Goal: Check status: Check status

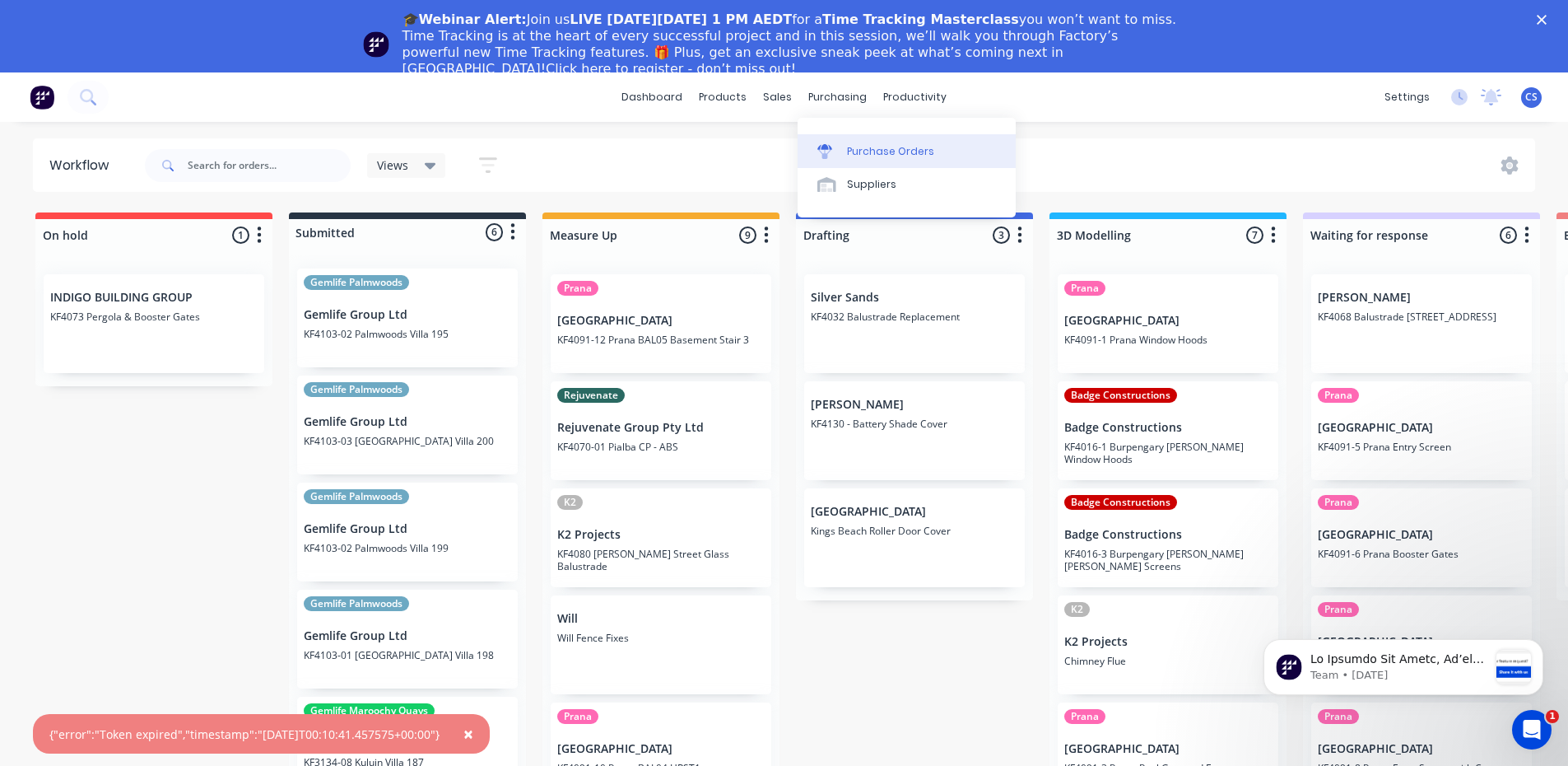
click at [882, 156] on div "Purchase Orders" at bounding box center [891, 152] width 87 height 15
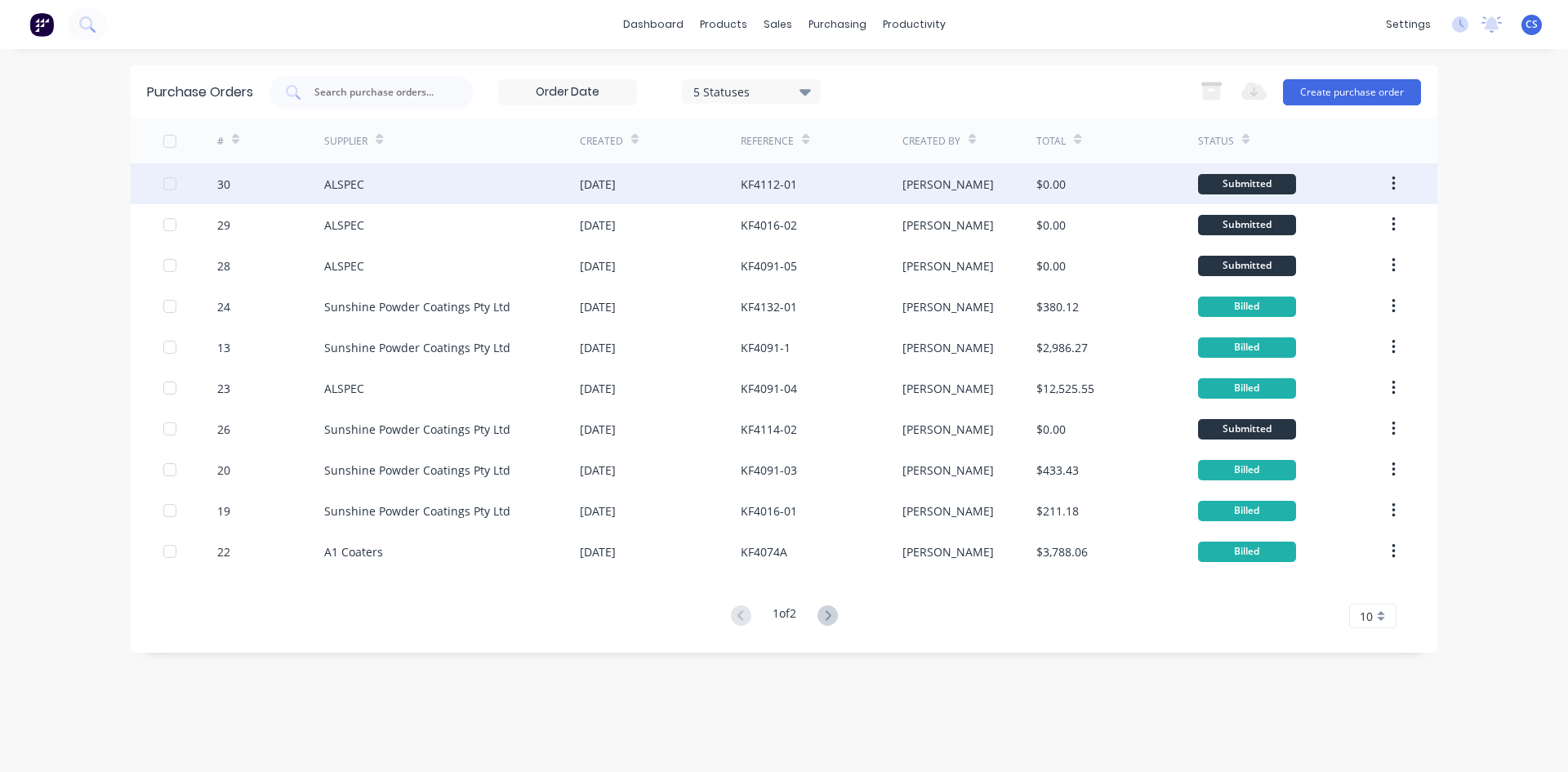
click at [889, 186] on div "KF4112-01" at bounding box center [821, 184] width 161 height 41
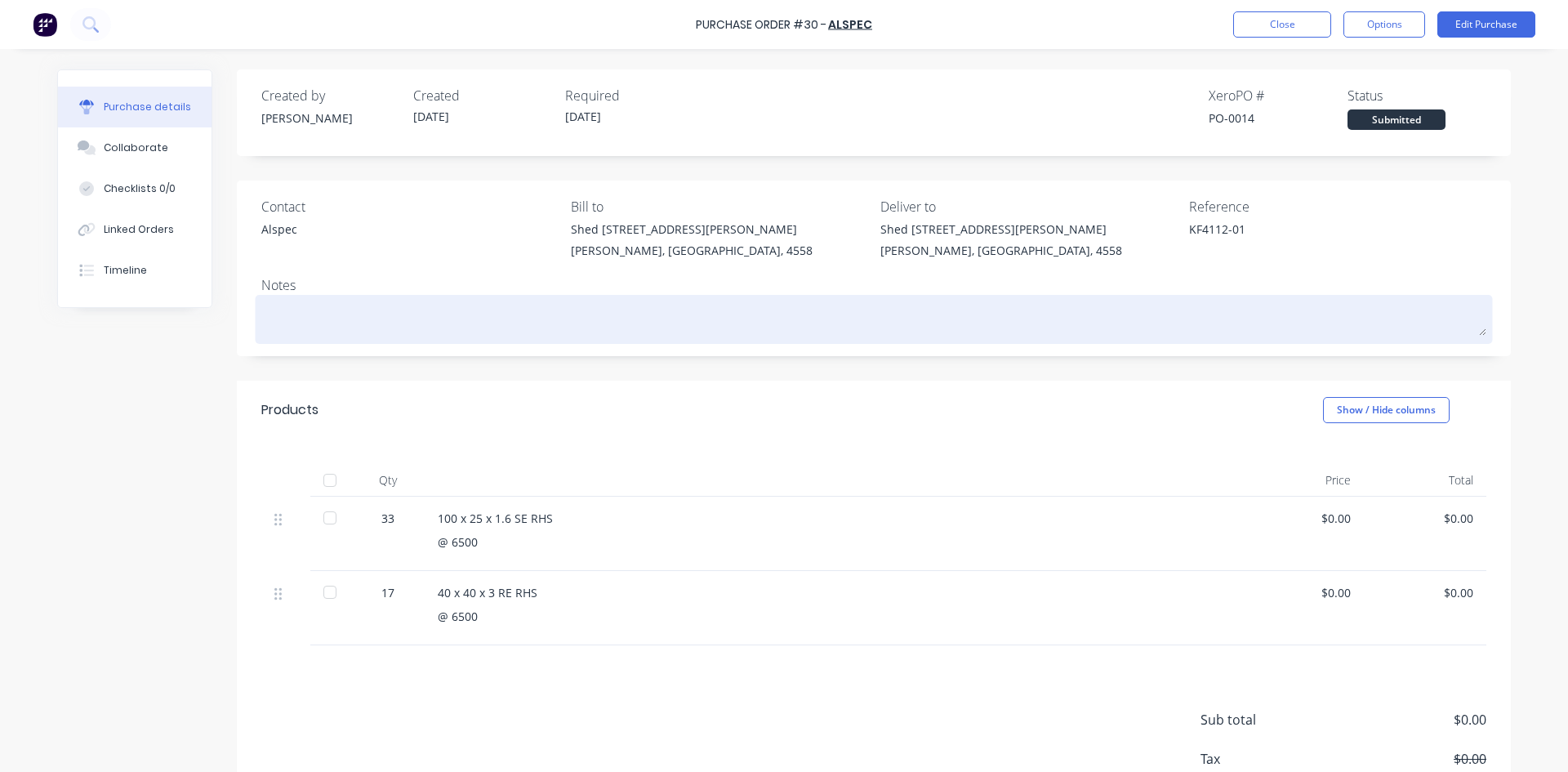
type textarea "x"
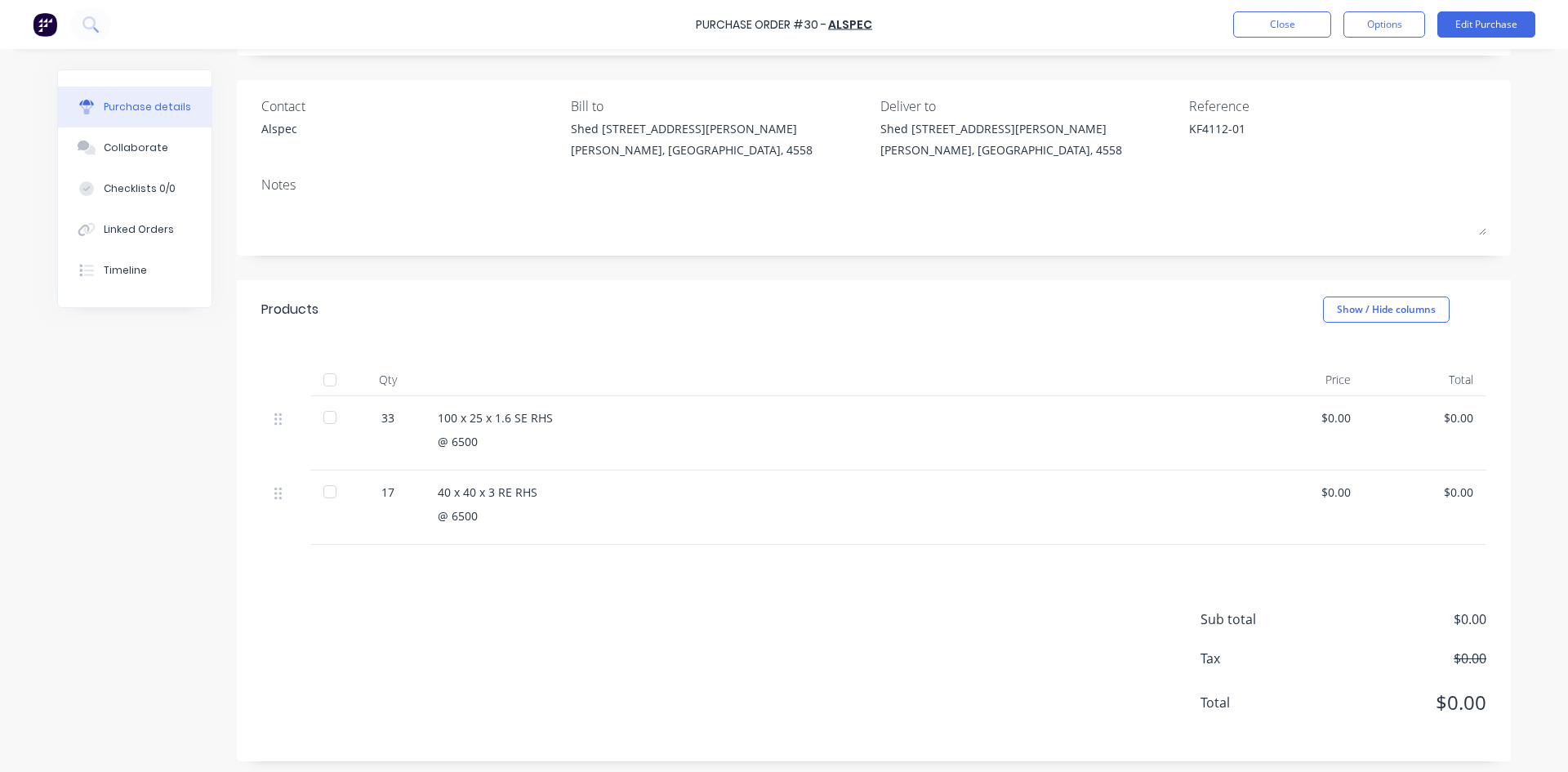
scroll to position [106, 0]
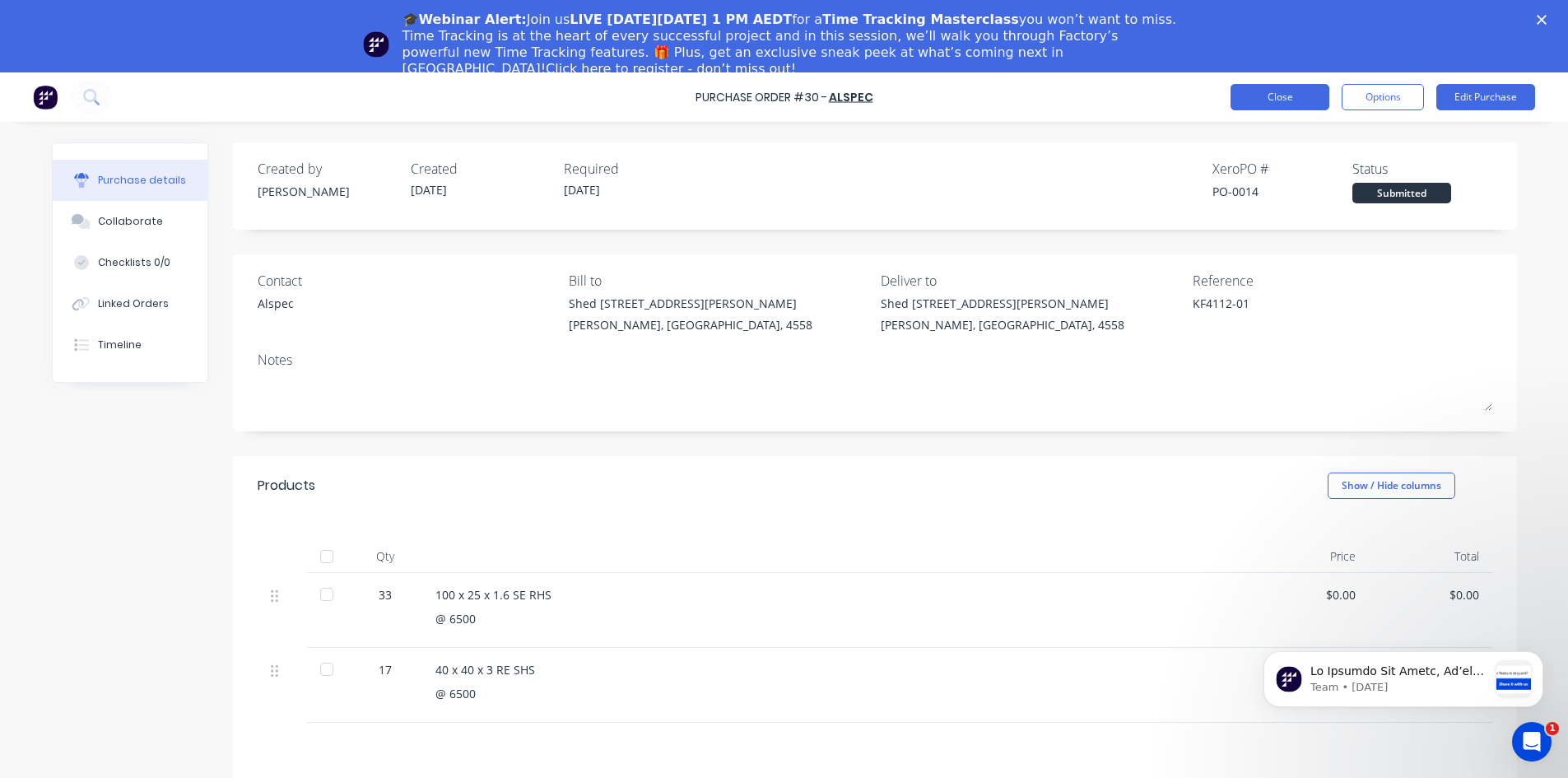
click at [1308, 105] on button "Close" at bounding box center [1280, 97] width 99 height 26
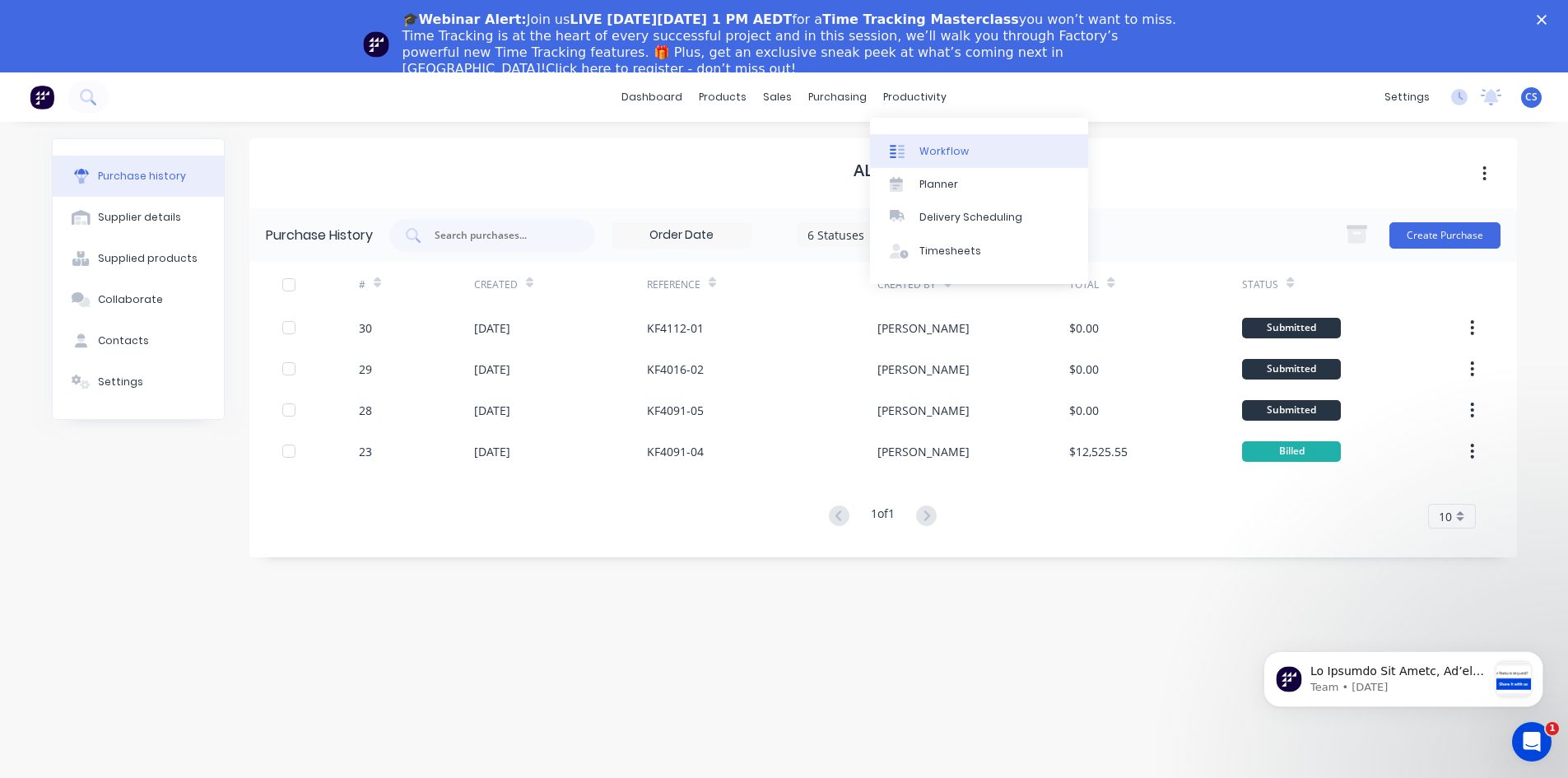
click at [926, 156] on div "Workflow" at bounding box center [945, 151] width 49 height 15
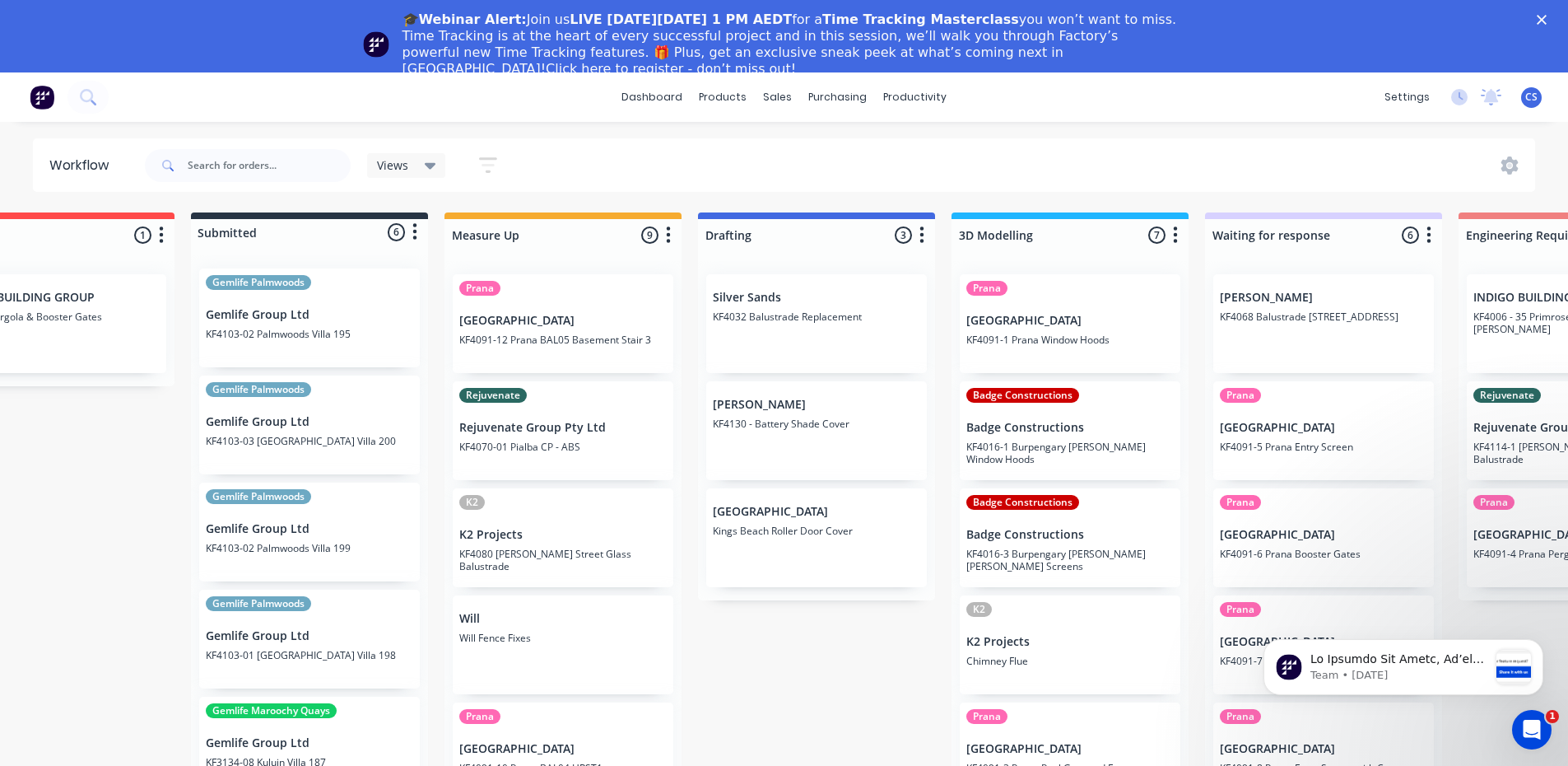
scroll to position [0, 100]
drag, startPoint x: 951, startPoint y: 396, endPoint x: 973, endPoint y: 399, distance: 22.2
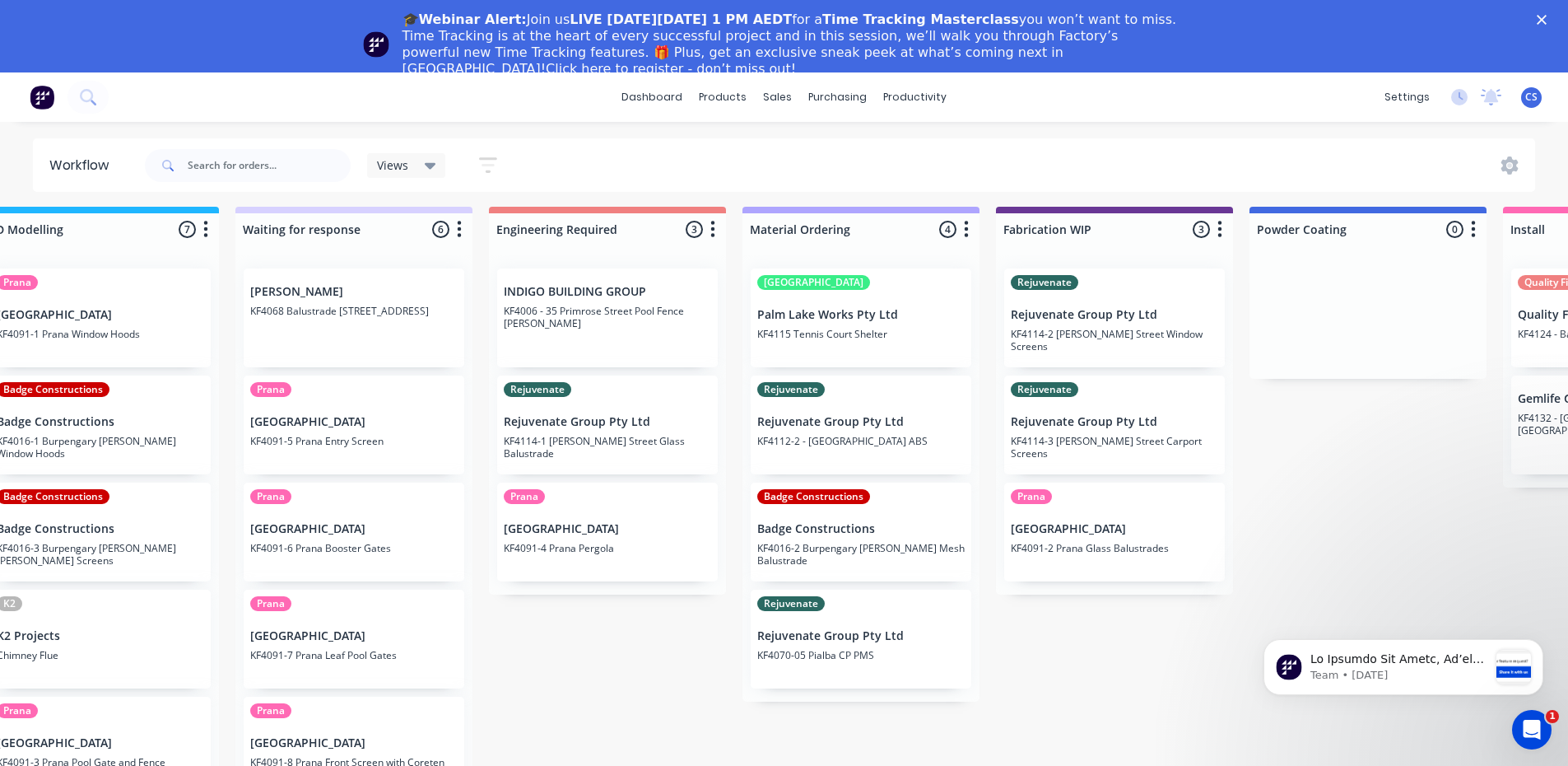
scroll to position [6, 1064]
